Goal: Task Accomplishment & Management: Manage account settings

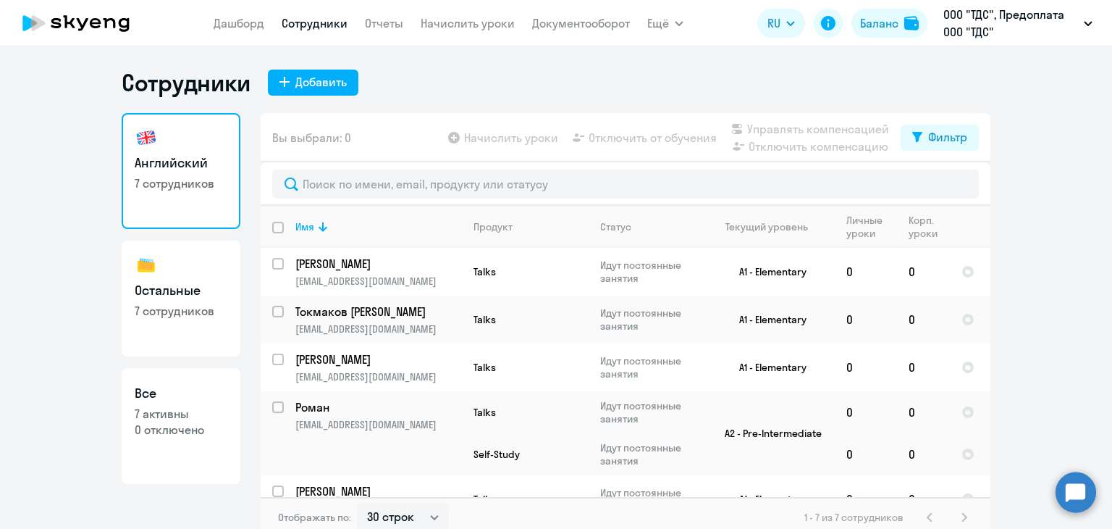
select select "30"
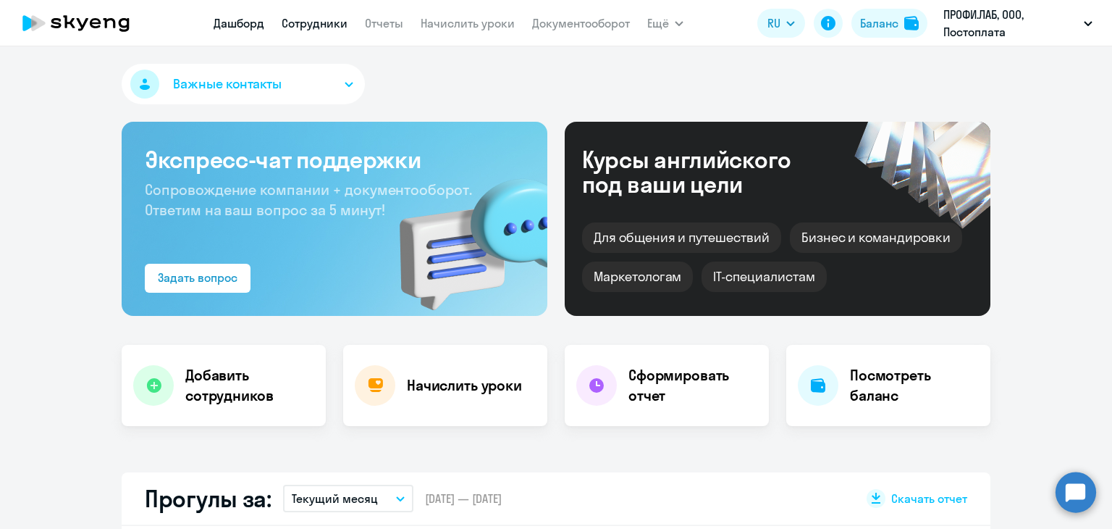
click at [336, 27] on link "Сотрудники" at bounding box center [315, 23] width 66 height 14
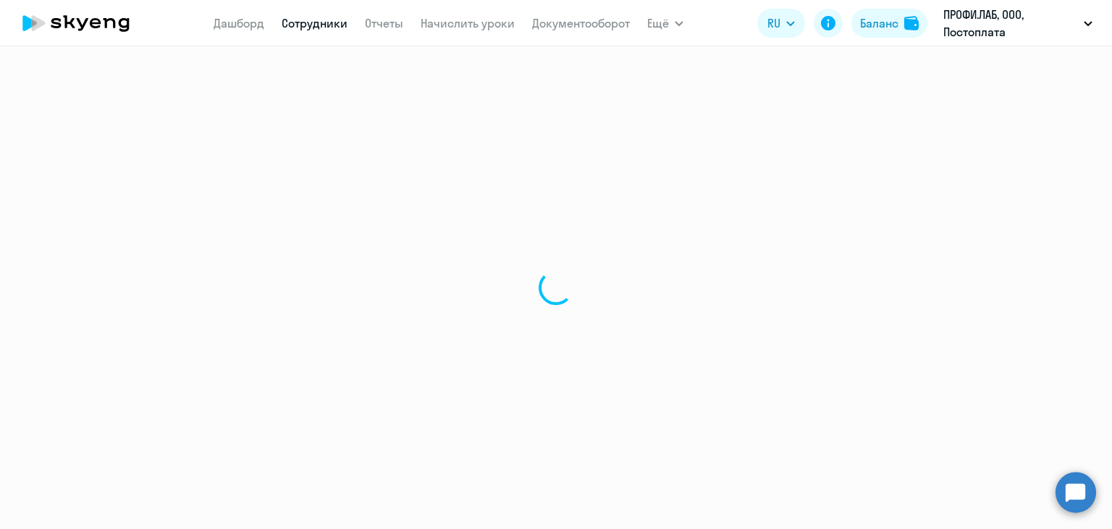
select select "30"
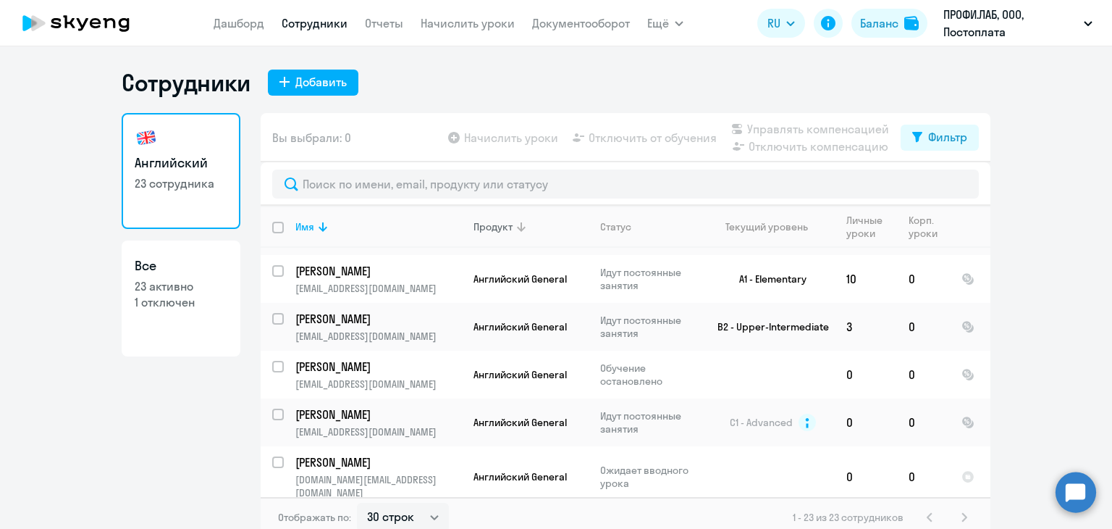
scroll to position [652, 0]
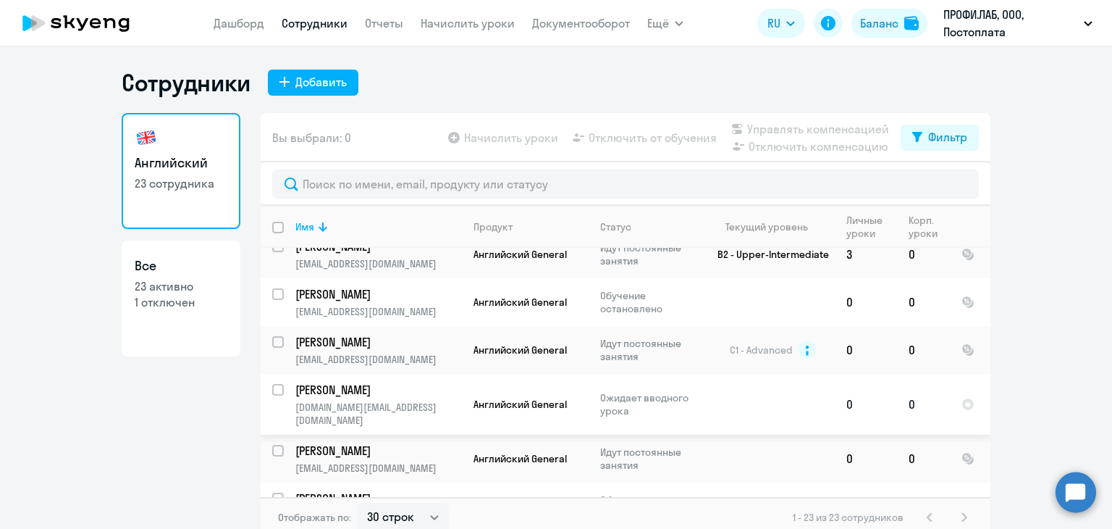
click at [272, 384] on input "select row 42203759" at bounding box center [286, 398] width 29 height 29
checkbox input "true"
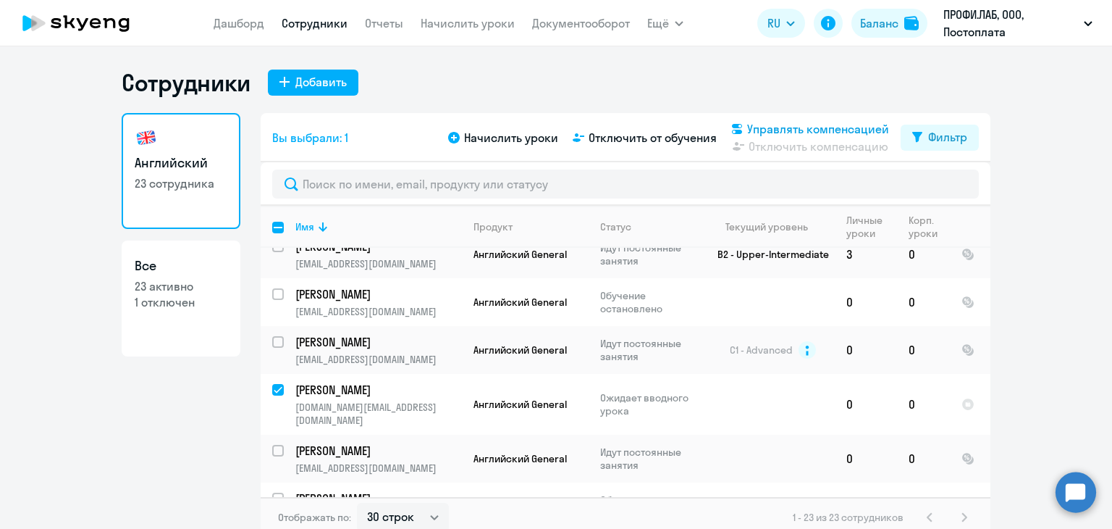
click at [794, 131] on span "Управлять компенсацией" at bounding box center [818, 128] width 142 height 17
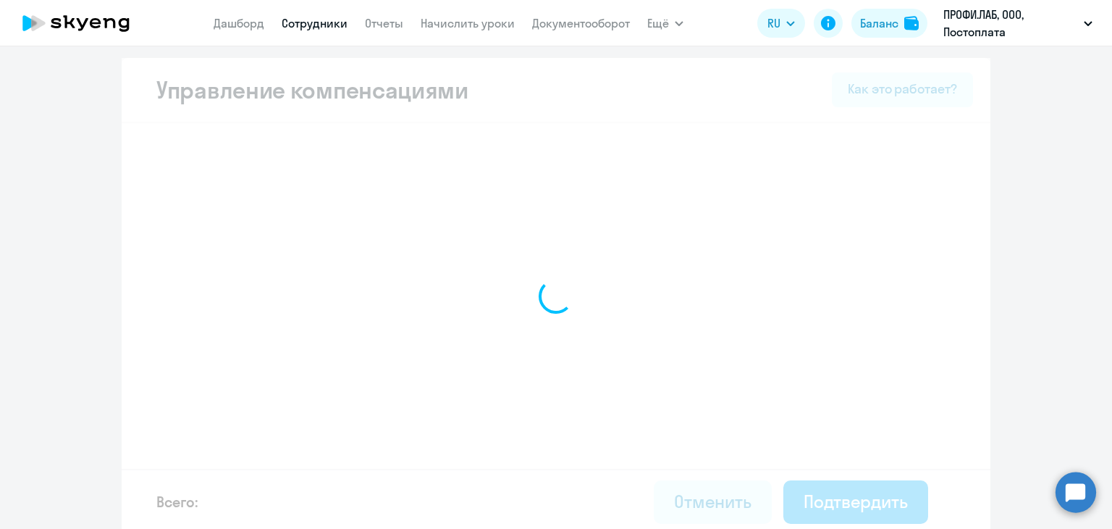
select select "MONTHLY"
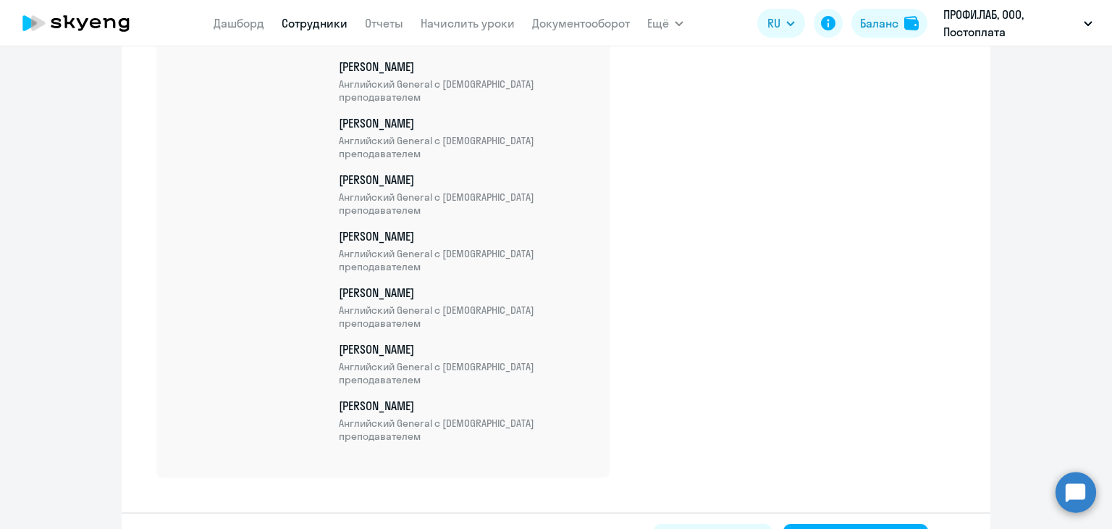
scroll to position [1258, 0]
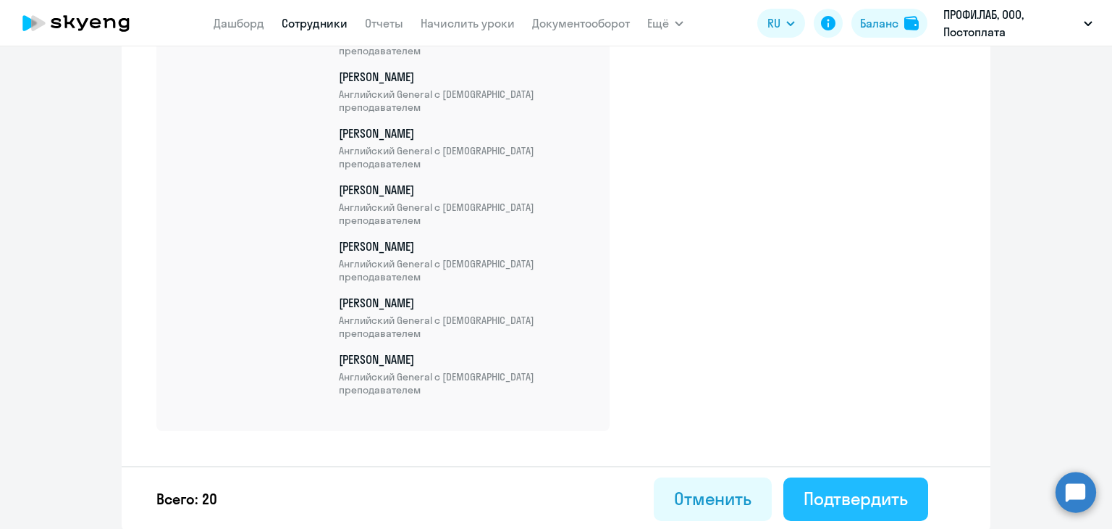
click at [844, 504] on div "Подтвердить" at bounding box center [856, 498] width 104 height 23
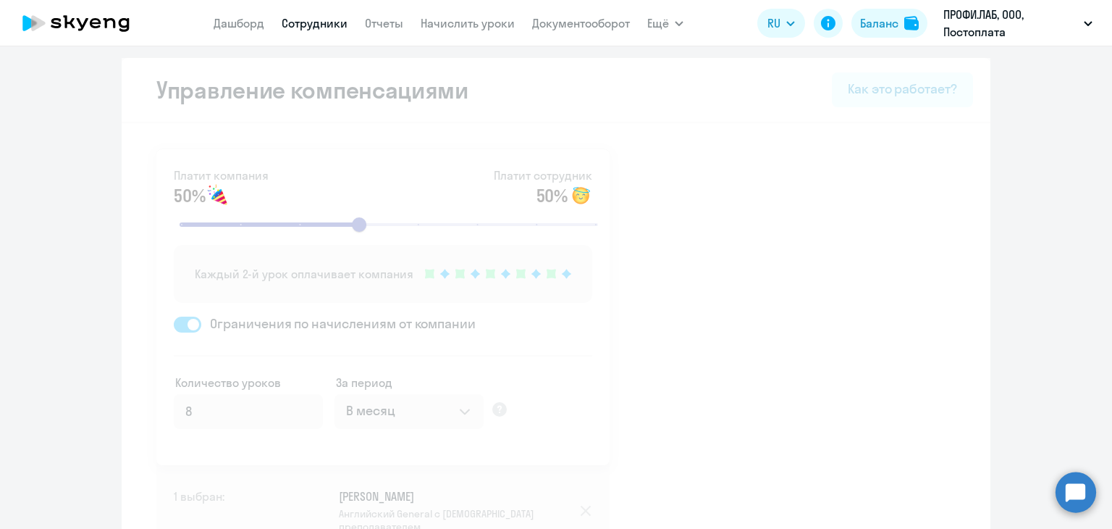
select select "30"
